Goal: Obtain resource: Download file/media

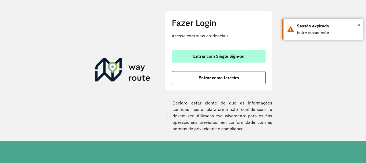
click at [211, 56] on span "Entrar com Single Sign-on" at bounding box center [218, 56] width 51 height 4
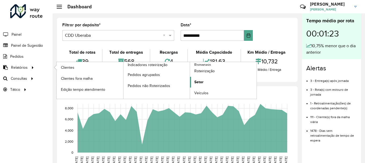
click at [198, 80] on span "Setor" at bounding box center [198, 82] width 9 height 6
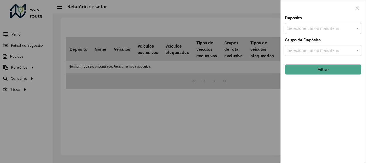
click at [320, 23] on div "Selecione um ou mais itens" at bounding box center [323, 28] width 77 height 11
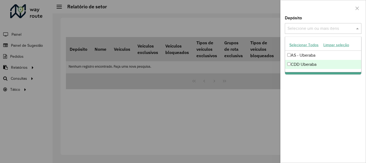
click at [301, 62] on div "CDD Uberaba" at bounding box center [323, 64] width 76 height 9
click at [308, 71] on ng-dropdown-panel "Selecionar Todos Limpar seleção AS - Uberaba CDD Uberaba" at bounding box center [323, 54] width 77 height 36
click at [313, 87] on div "Depósito Selecione um ou mais itens CDD Uberaba × × Grupo de Depósito Selecione…" at bounding box center [323, 89] width 85 height 146
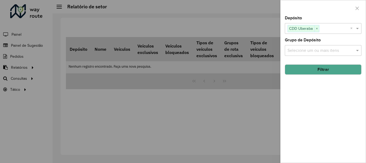
click at [328, 68] on button "Filtrar" at bounding box center [323, 69] width 77 height 10
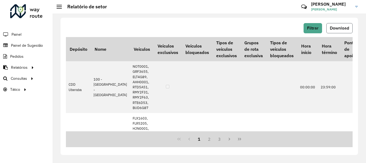
click at [349, 26] on span "Download" at bounding box center [339, 28] width 19 height 5
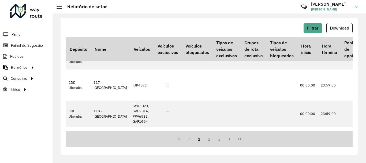
scroll to position [1191, 0]
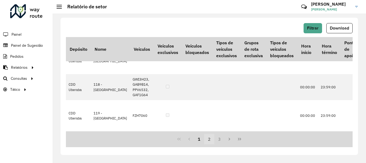
click at [211, 139] on button "2" at bounding box center [209, 139] width 10 height 10
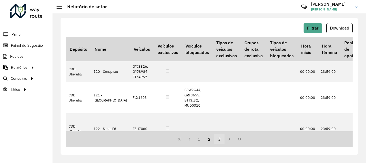
click at [217, 140] on button "3" at bounding box center [220, 139] width 10 height 10
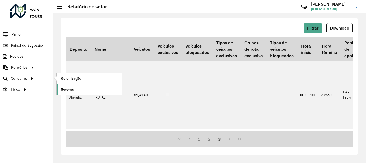
click at [65, 90] on span "Setores" at bounding box center [67, 90] width 13 height 6
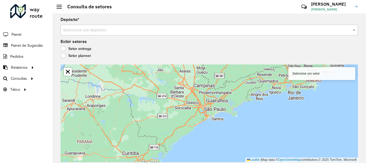
click at [68, 32] on input "text" at bounding box center [204, 30] width 282 height 6
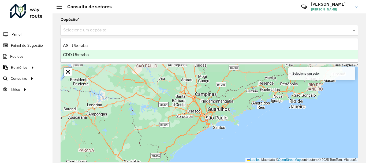
click at [71, 55] on span "CDD Uberaba" at bounding box center [76, 54] width 26 height 5
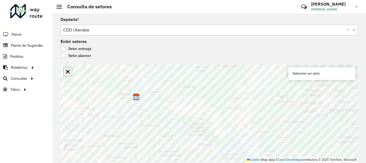
click at [66, 73] on link "Abrir mapa em tela cheia" at bounding box center [68, 72] width 8 height 8
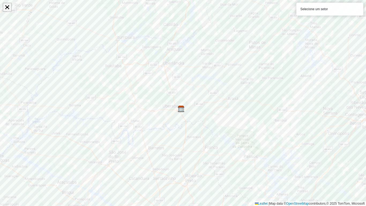
click at [5, 6] on link "Abrir mapa em tela cheia" at bounding box center [7, 7] width 8 height 8
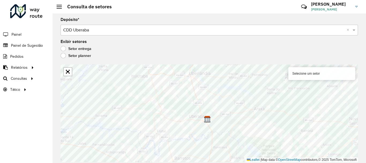
click at [65, 56] on label "Setor planner" at bounding box center [76, 55] width 31 height 5
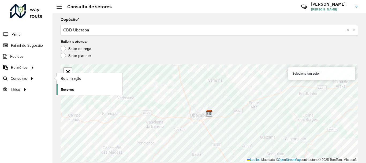
click at [75, 85] on link "Setores" at bounding box center [90, 89] width 66 height 11
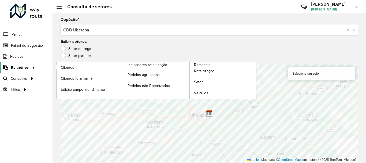
click at [31, 66] on icon at bounding box center [33, 67] width 5 height 8
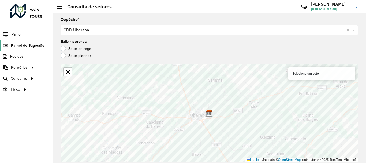
click at [13, 45] on span "Painel de Sugestão" at bounding box center [28, 46] width 34 height 6
